Goal: Task Accomplishment & Management: Use online tool/utility

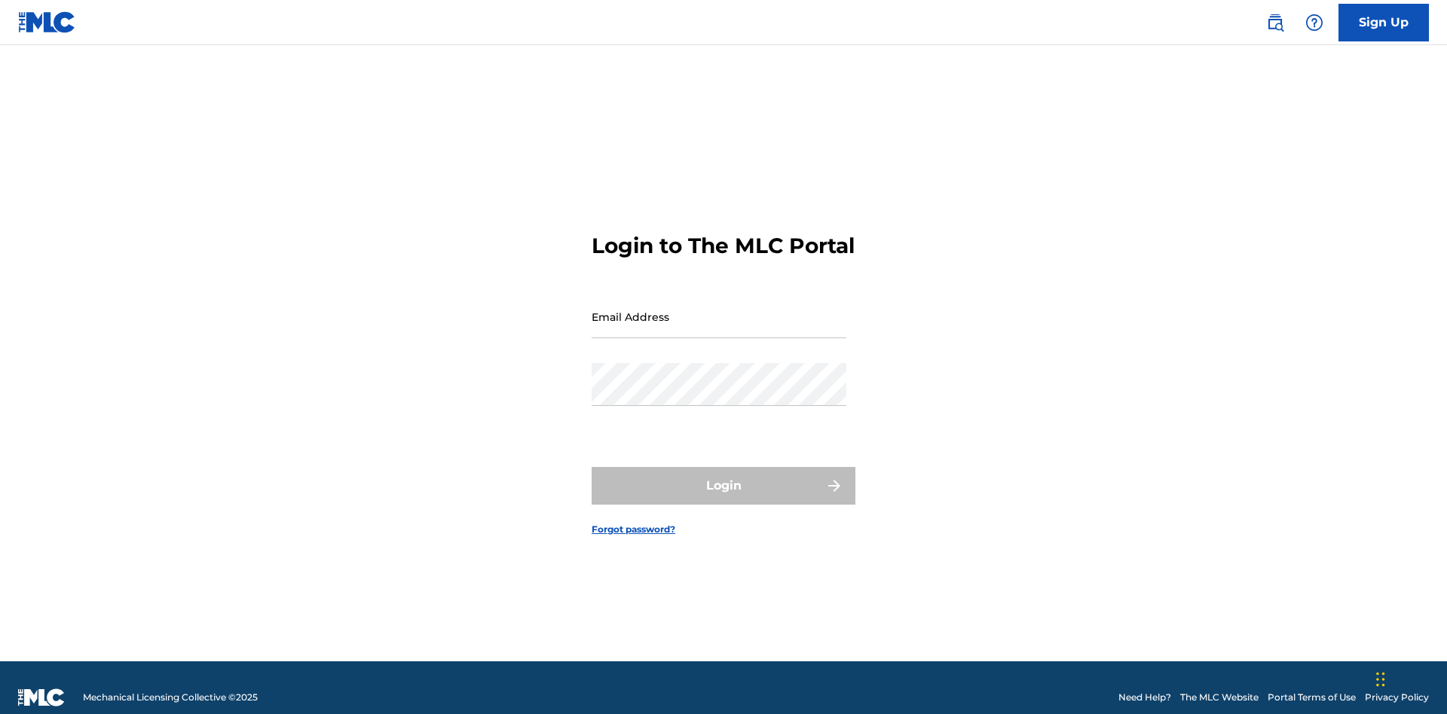
scroll to position [20, 0]
click at [719, 310] on input "Email Address" at bounding box center [719, 316] width 255 height 43
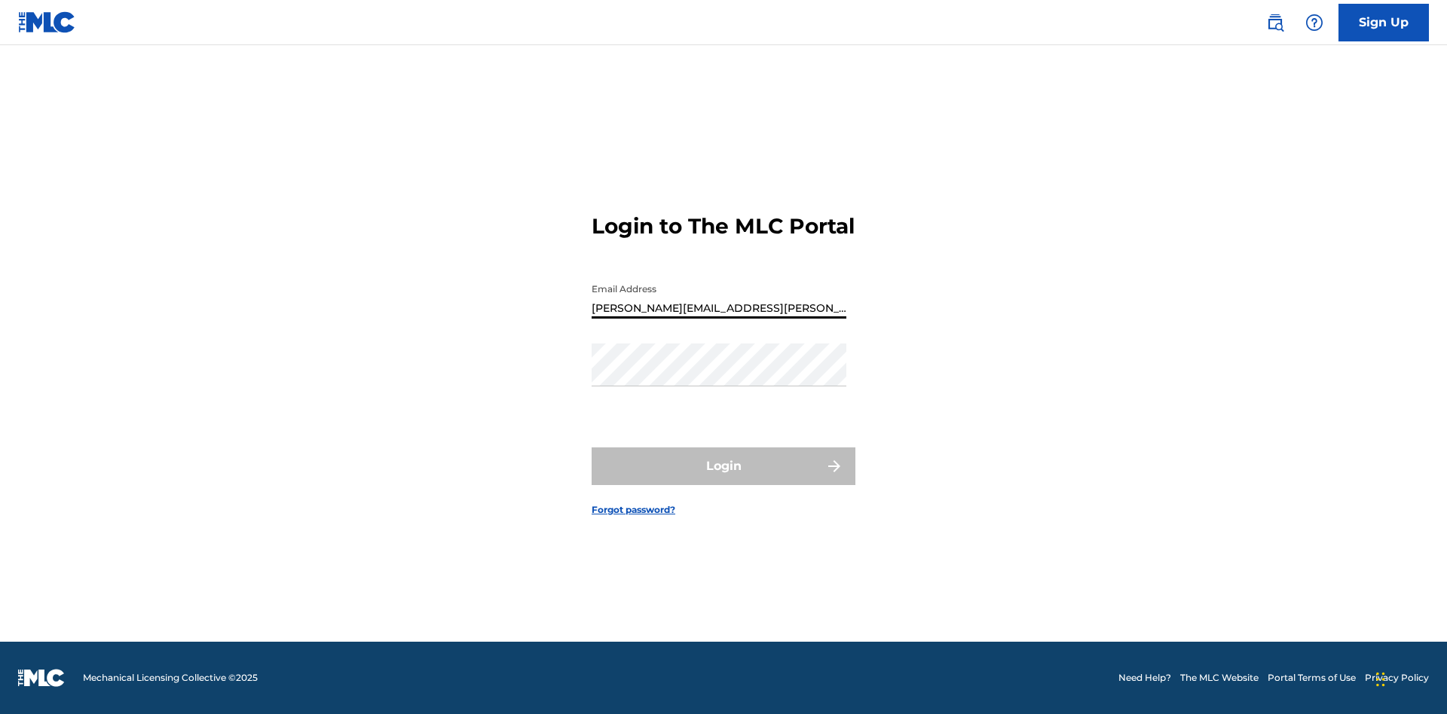
type input "Krystal.Ribble@themlc.com"
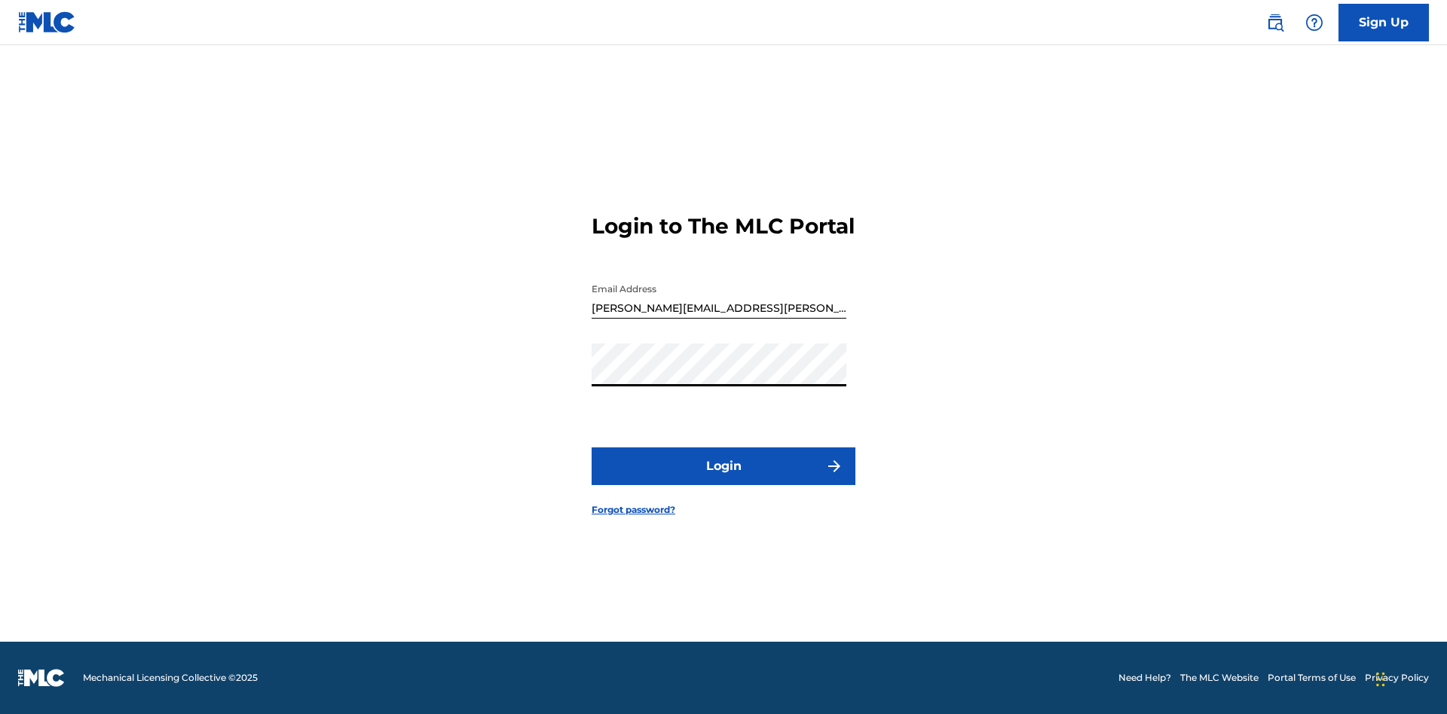
click at [723, 479] on button "Login" at bounding box center [724, 467] width 264 height 38
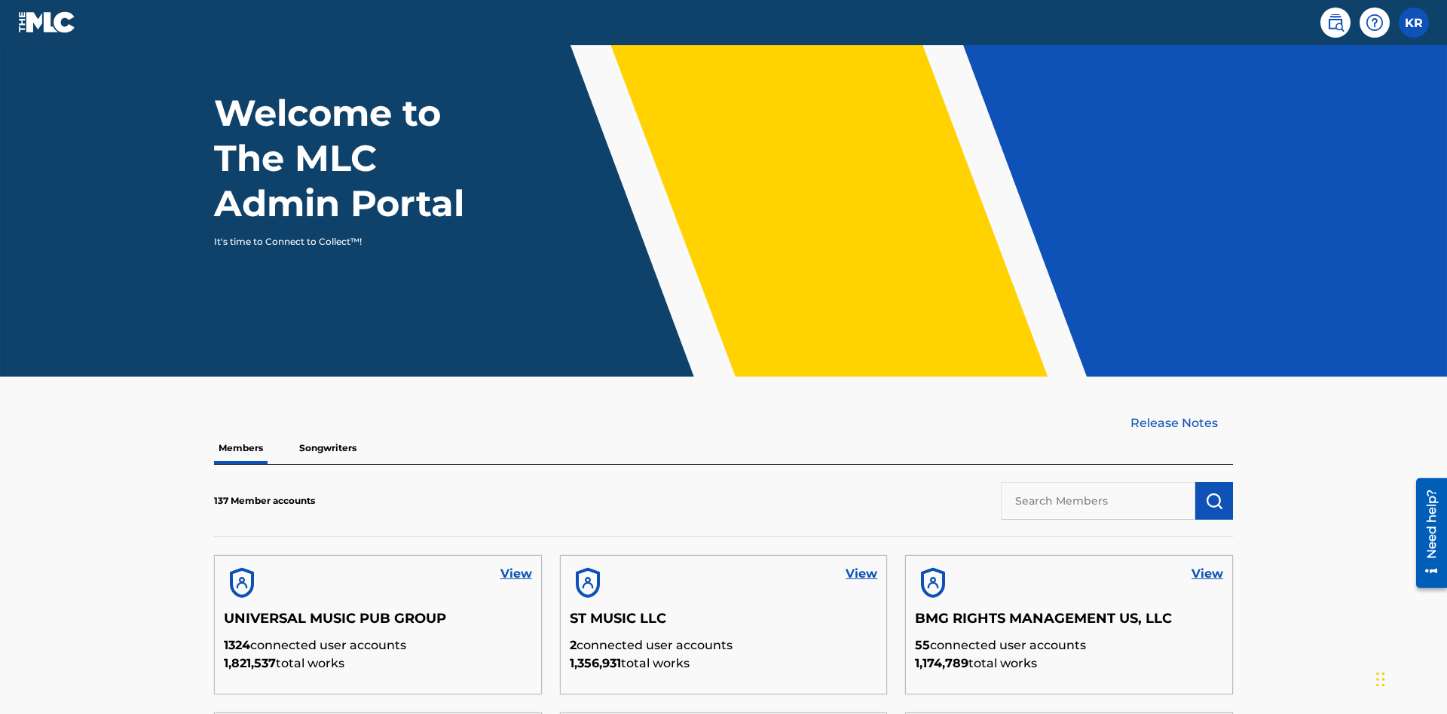
click at [1098, 482] on input "text" at bounding box center [1098, 501] width 194 height 38
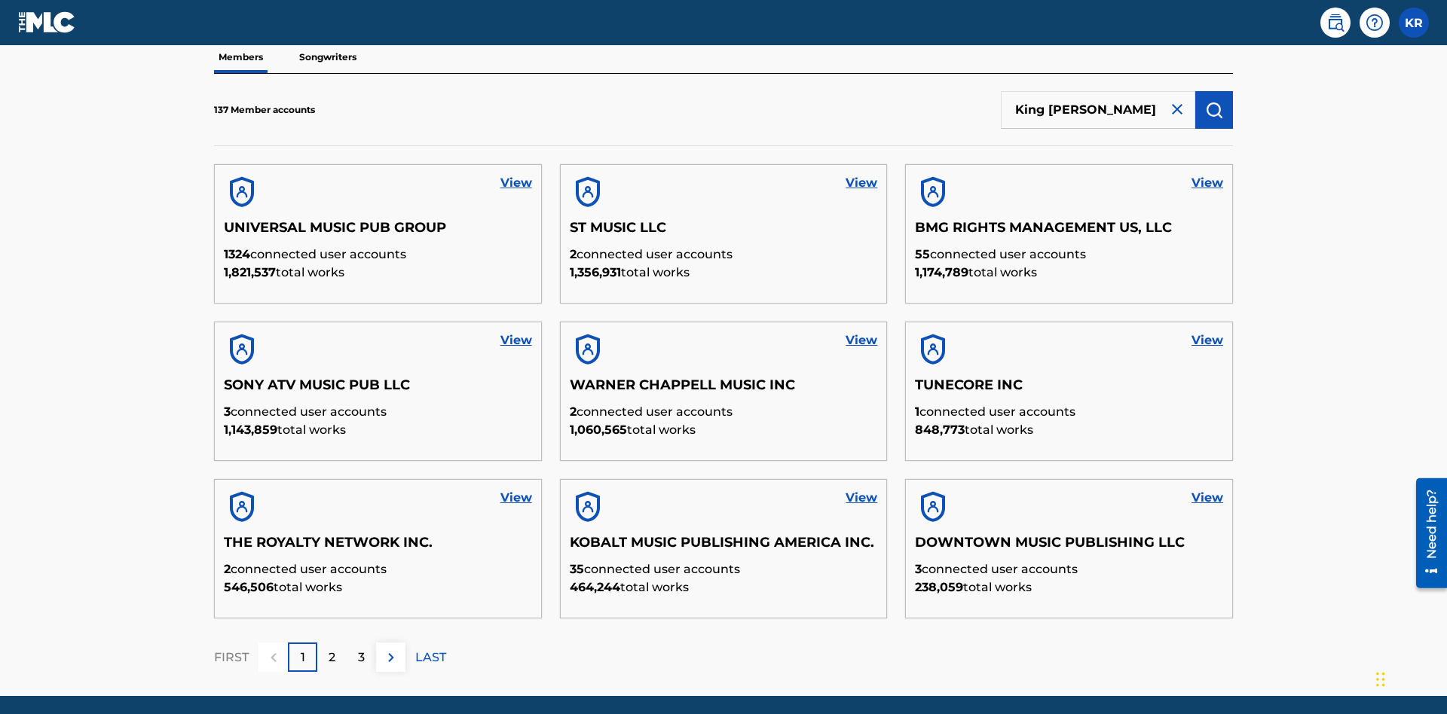
type input "King McTesterson"
click at [1214, 101] on img "submit" at bounding box center [1214, 110] width 18 height 18
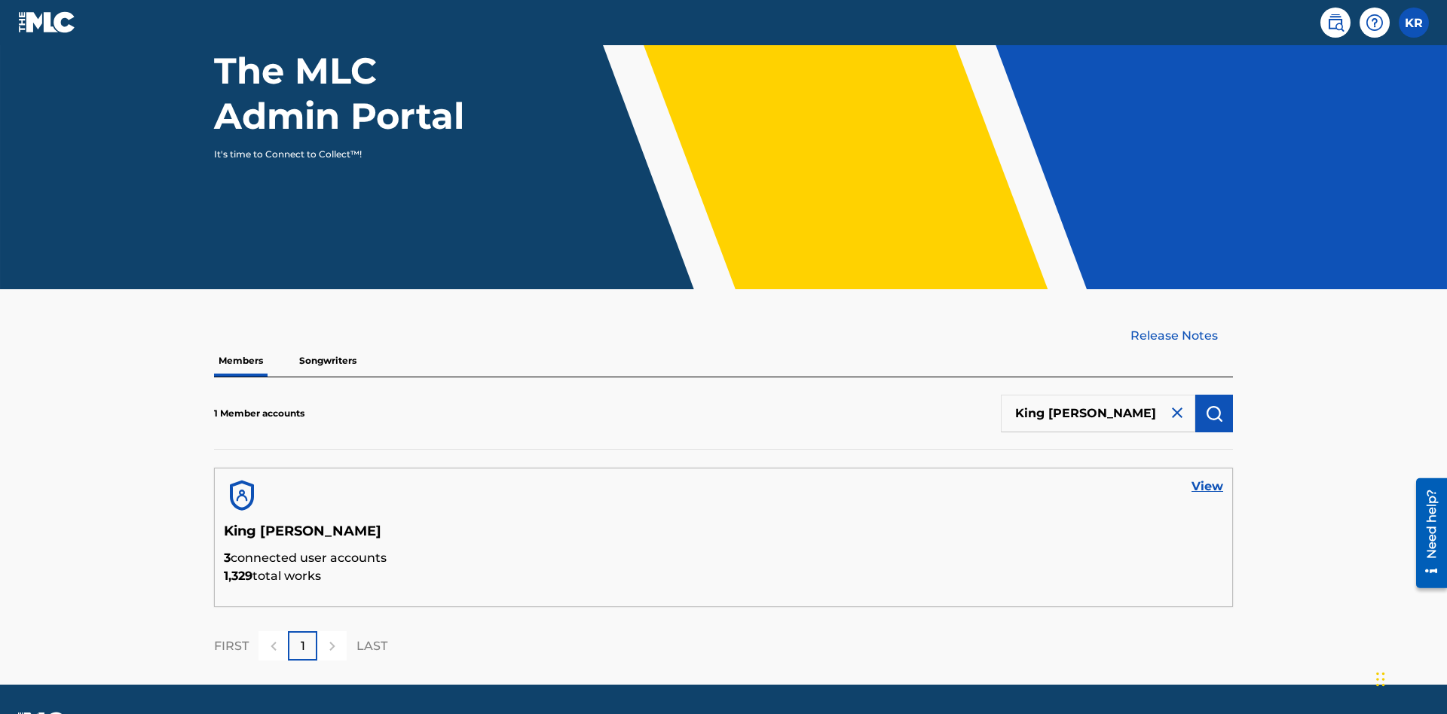
click at [1207, 478] on link "View" at bounding box center [1207, 487] width 32 height 18
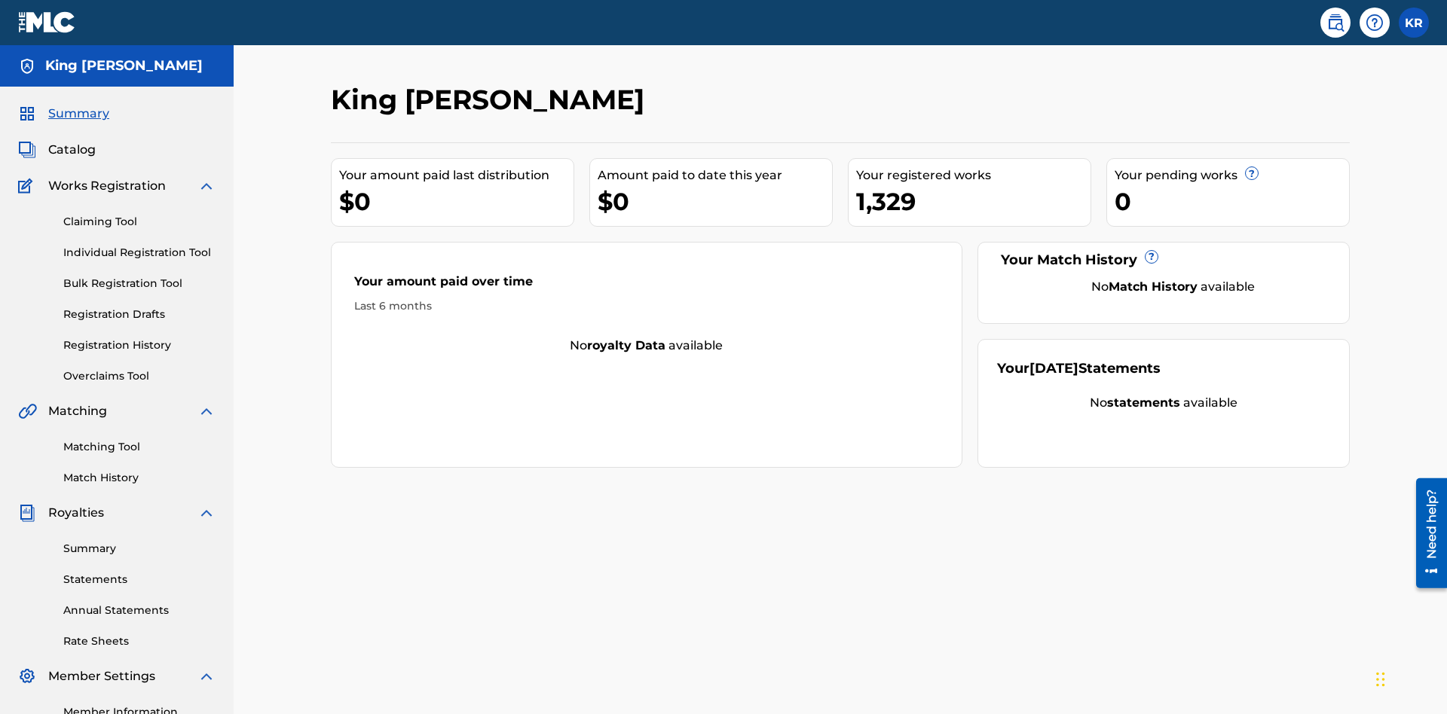
click at [139, 276] on link "Bulk Registration Tool" at bounding box center [139, 284] width 152 height 16
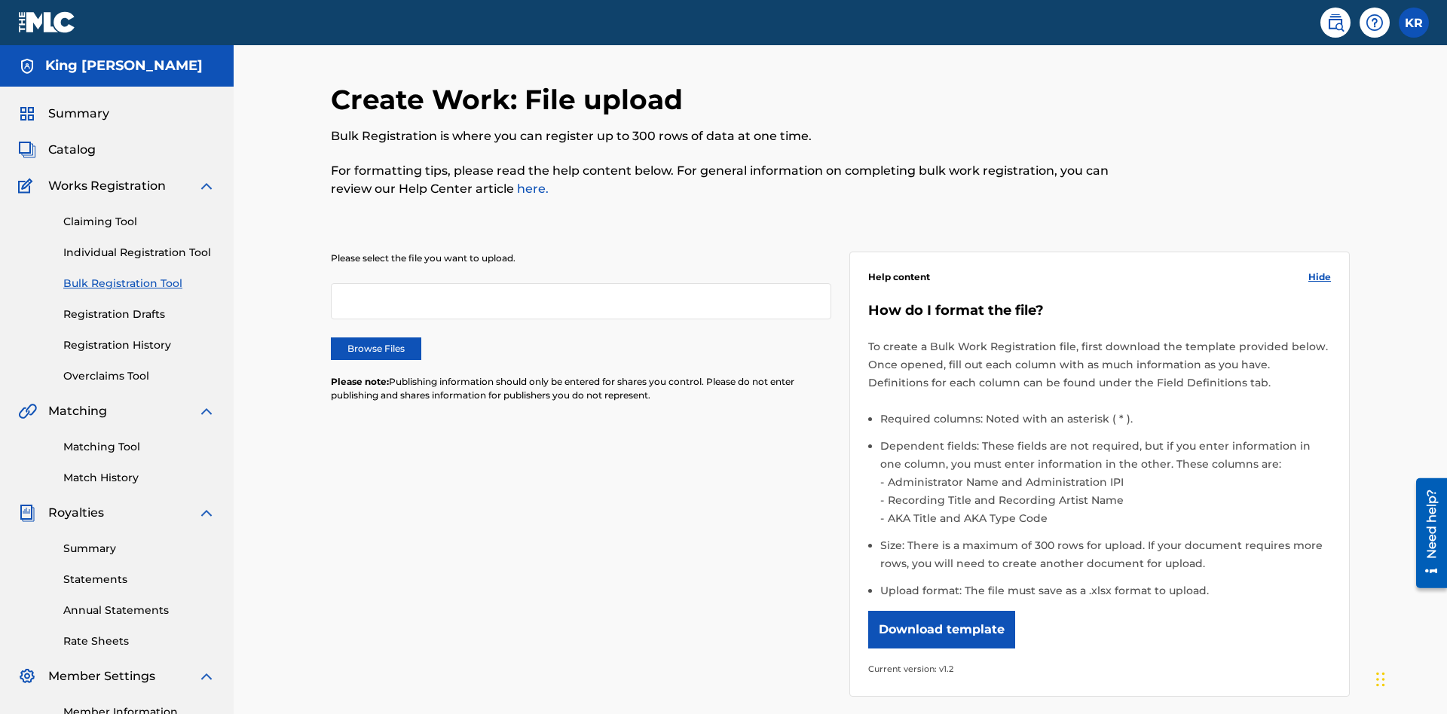
scroll to position [0, 331]
